Goal: Navigation & Orientation: Find specific page/section

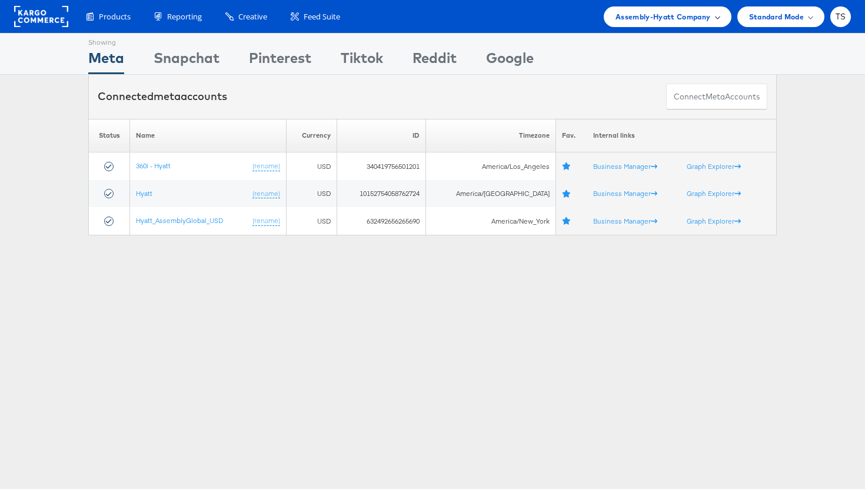
click at [696, 12] on span "Assembly-Hyatt Company" at bounding box center [663, 17] width 95 height 12
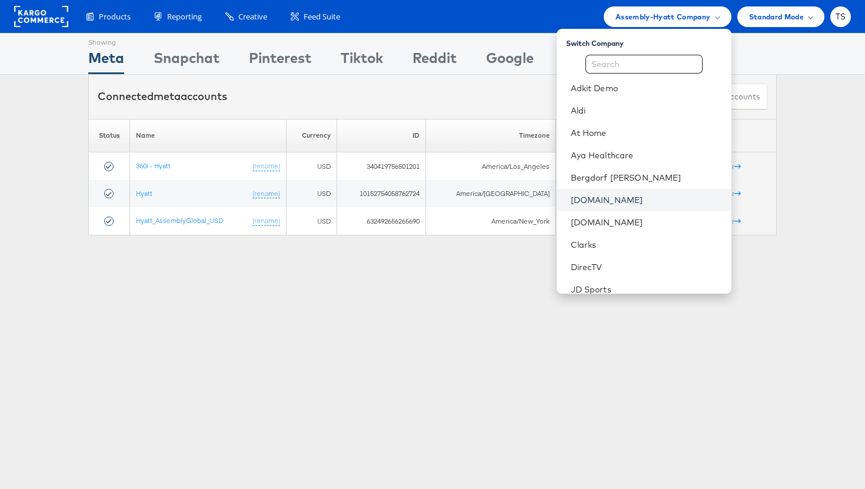
click at [651, 196] on link "[DOMAIN_NAME]" at bounding box center [646, 200] width 151 height 12
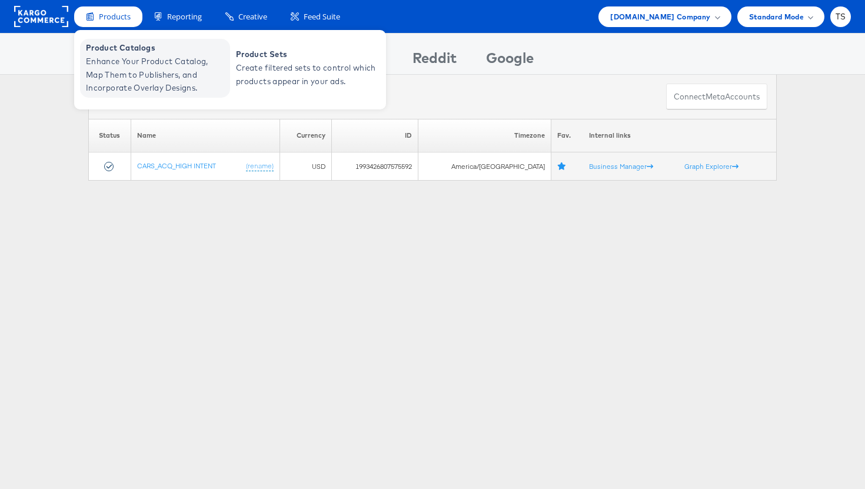
click at [143, 78] on span "Enhance Your Product Catalog, Map Them to Publishers, and Incorporate Overlay D…" at bounding box center [156, 75] width 141 height 40
